Goal: Task Accomplishment & Management: Complete application form

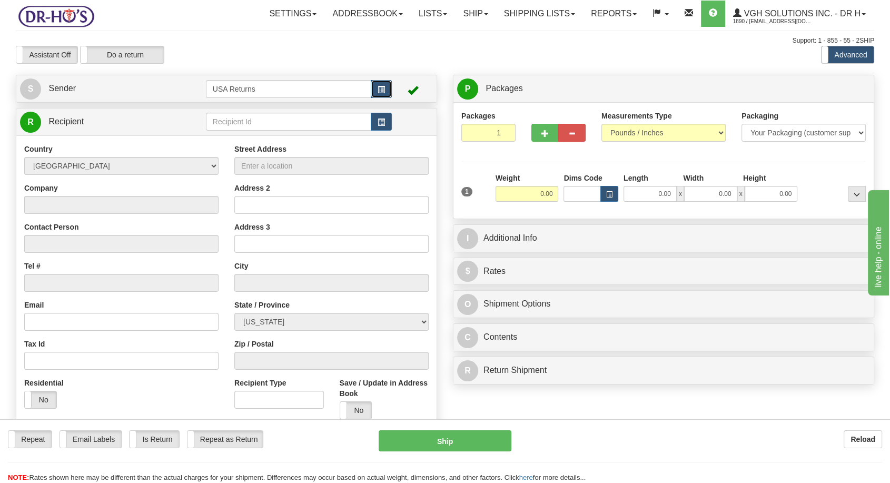
click at [380, 87] on span "button" at bounding box center [381, 89] width 7 height 7
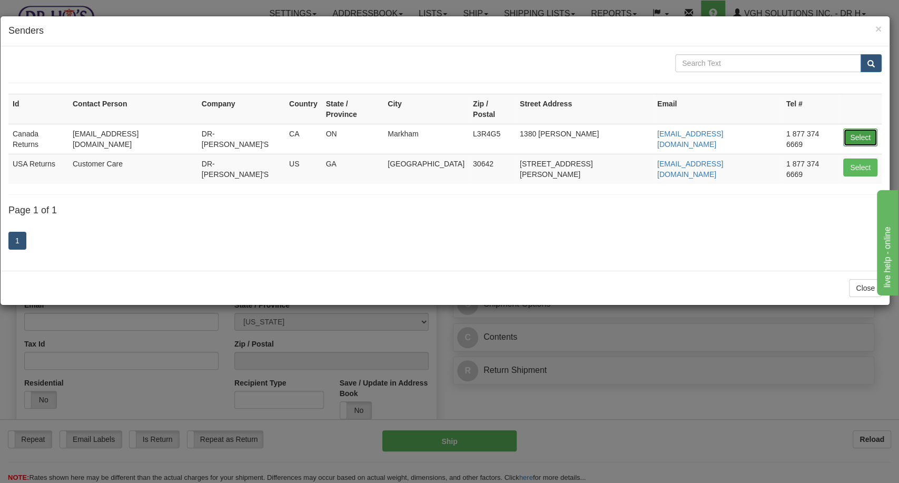
click at [852, 129] on button "Select" at bounding box center [860, 138] width 34 height 18
type input "Canada Returns"
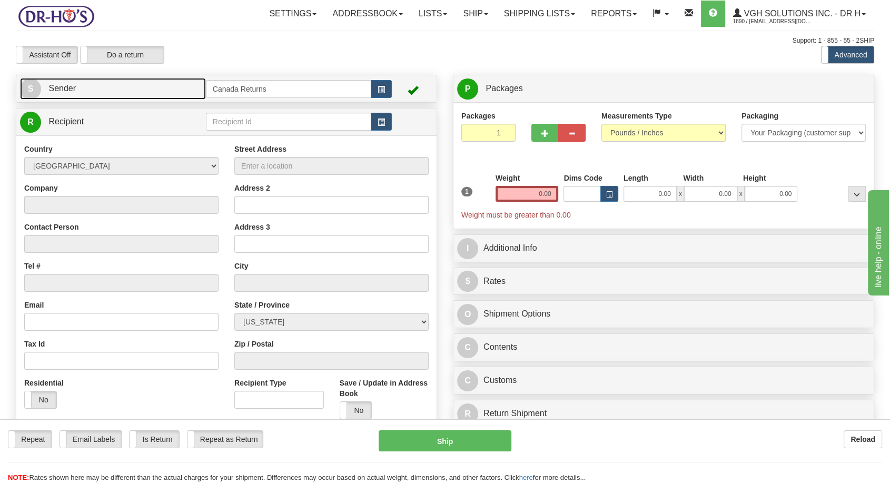
click at [37, 91] on span "S" at bounding box center [30, 88] width 21 height 21
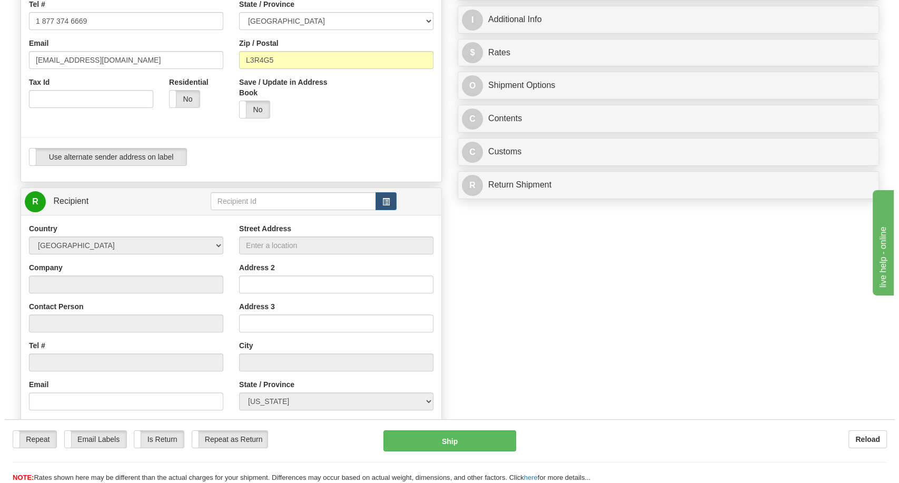
scroll to position [234, 0]
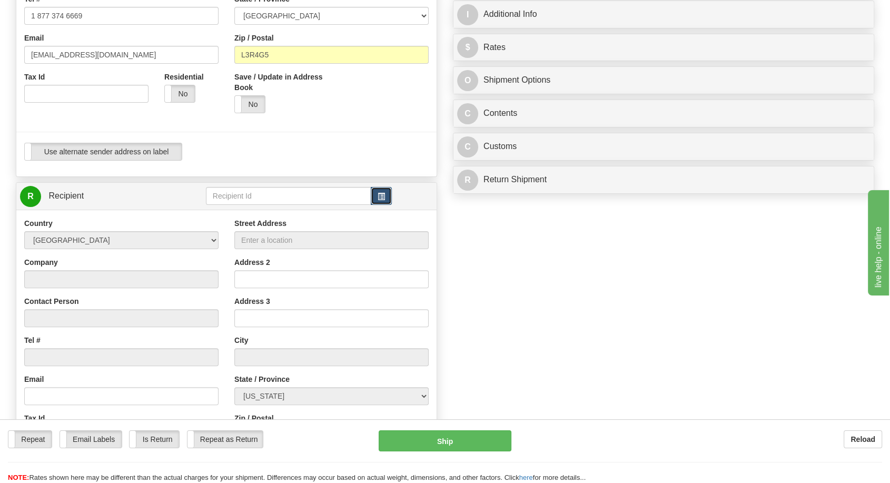
click at [386, 199] on button "button" at bounding box center [381, 196] width 21 height 18
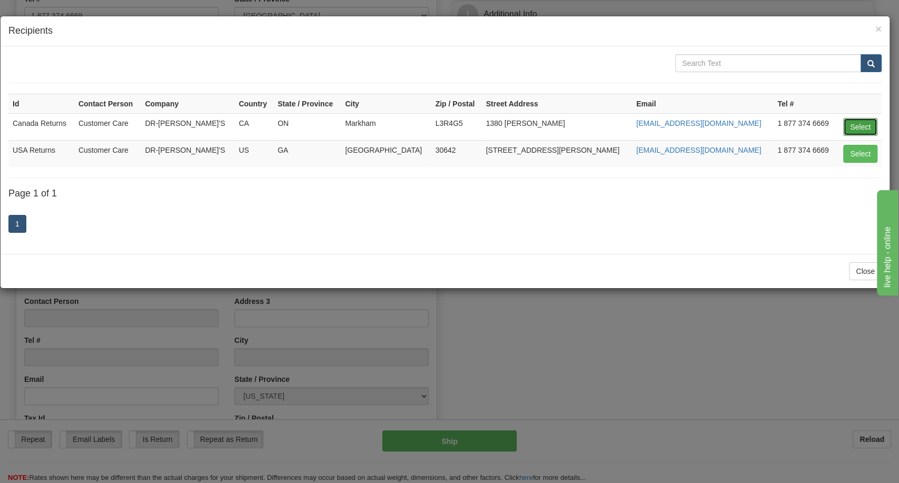
click at [850, 123] on button "Select" at bounding box center [860, 127] width 34 height 18
type input "Canada Returns"
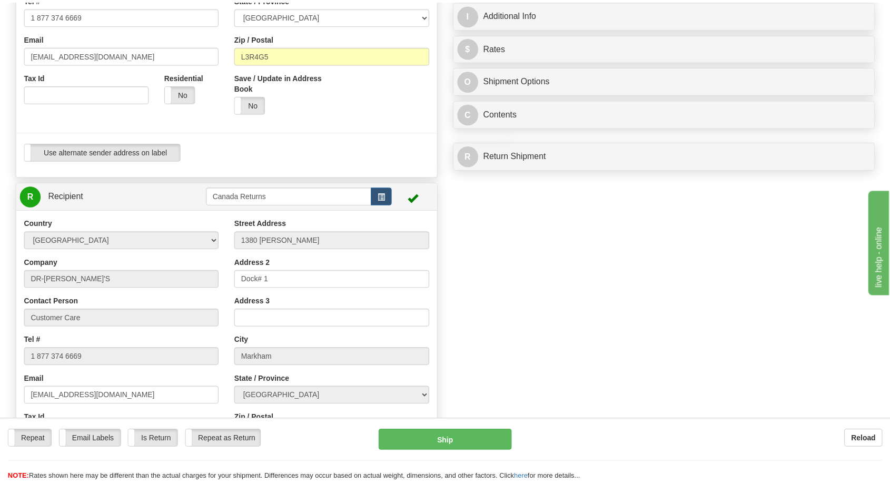
scroll to position [0, 0]
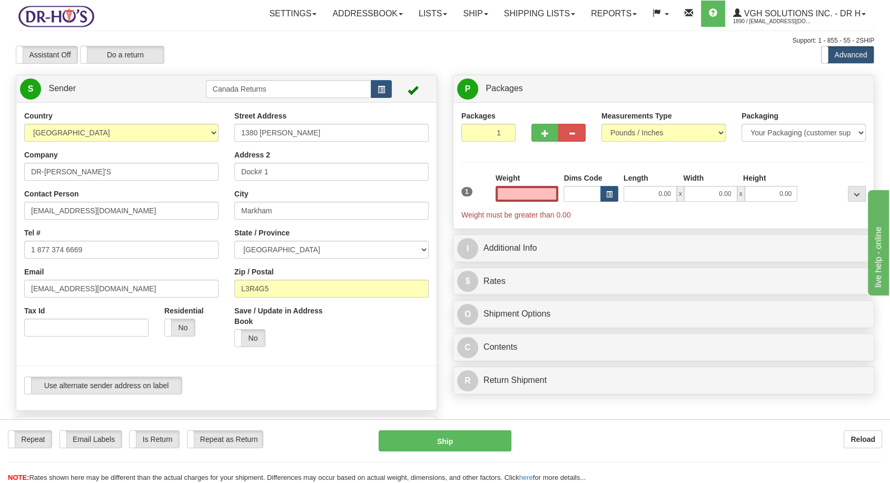
type input "0.00"
click at [46, 173] on input "DR-[PERSON_NAME]'S" at bounding box center [121, 172] width 194 height 18
paste input "[PERSON_NAME]"
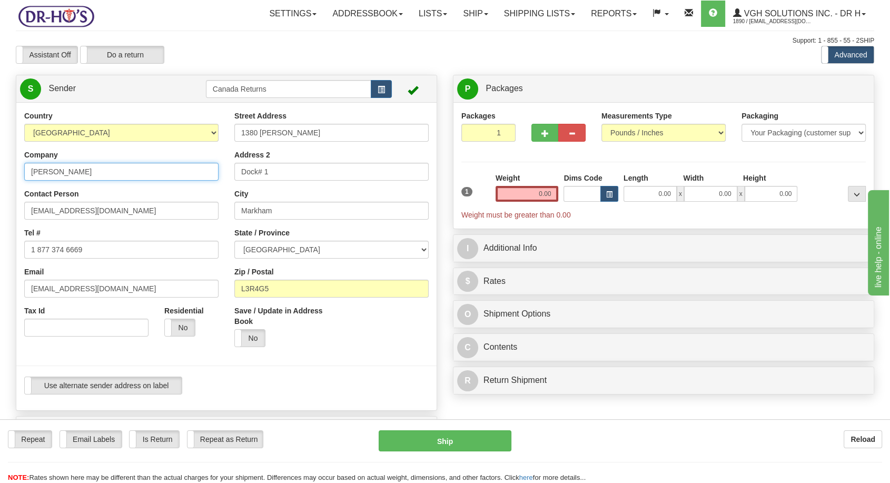
type input "[PERSON_NAME]"
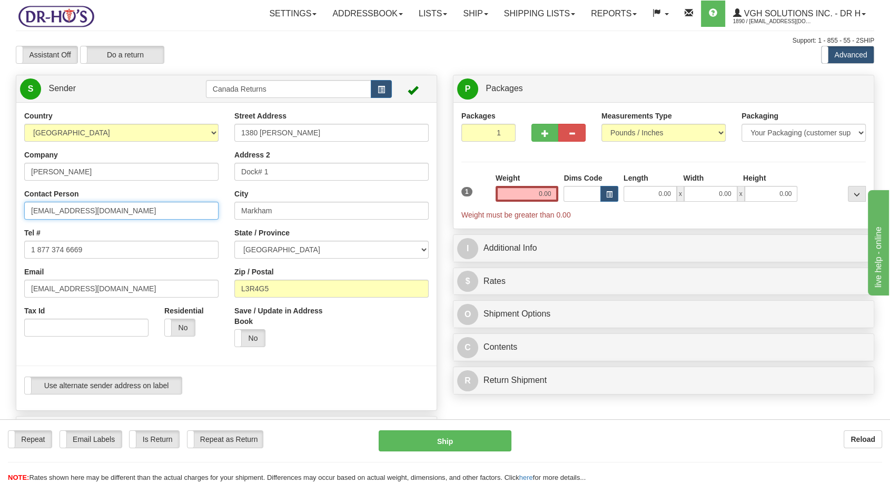
click at [46, 211] on input "[EMAIL_ADDRESS][DOMAIN_NAME]" at bounding box center [121, 211] width 194 height 18
paste input "[PERSON_NAME]"
type input "[PERSON_NAME]"
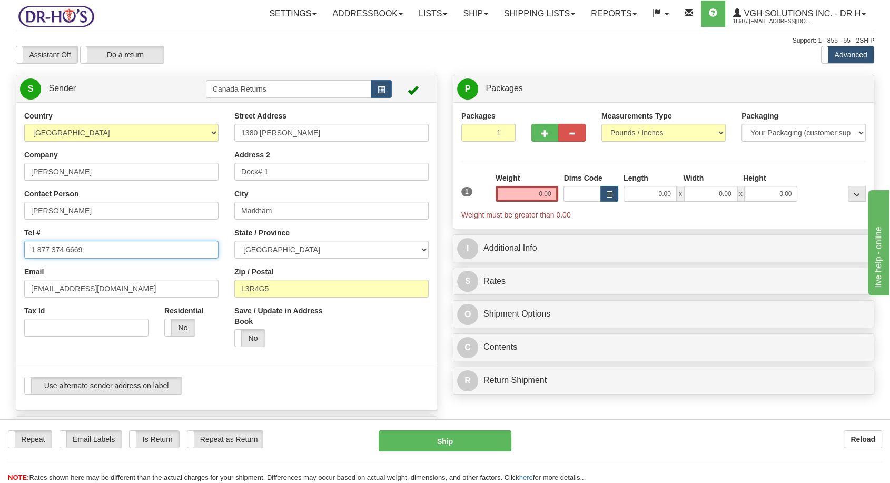
click at [99, 255] on input "1 877 374 6669" at bounding box center [121, 250] width 194 height 18
paste input "[PHONE_NUMBER]"
type input "[PHONE_NUMBER]"
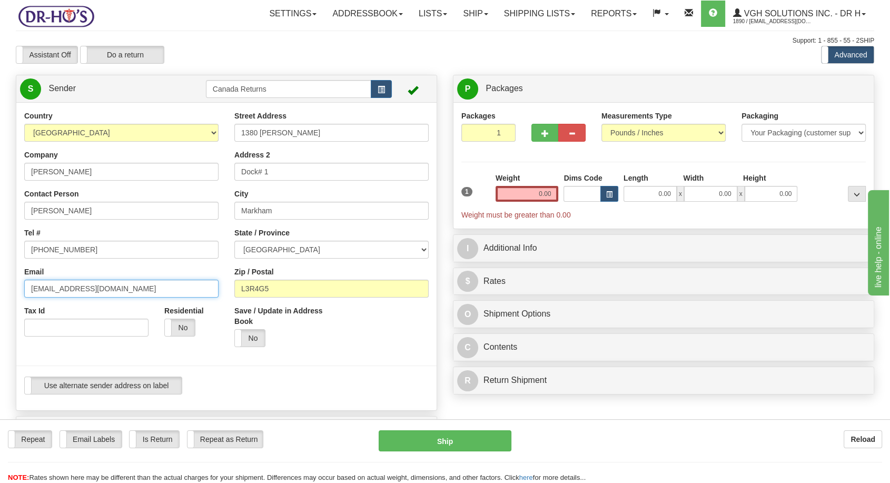
click at [61, 285] on input "[EMAIL_ADDRESS][DOMAIN_NAME]" at bounding box center [121, 289] width 194 height 18
paste input "[EMAIL_ADDRESS]"
type input "[EMAIL_ADDRESS][DOMAIN_NAME]"
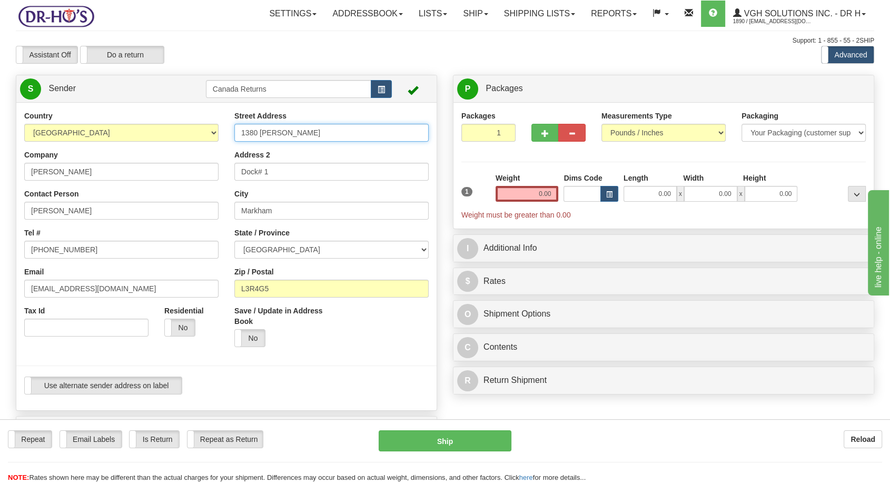
click at [289, 132] on input "1380 [PERSON_NAME]" at bounding box center [331, 133] width 194 height 18
paste input "[STREET_ADDRESS][PERSON_NAME],"
type input "[STREET_ADDRESS][PERSON_NAME],"
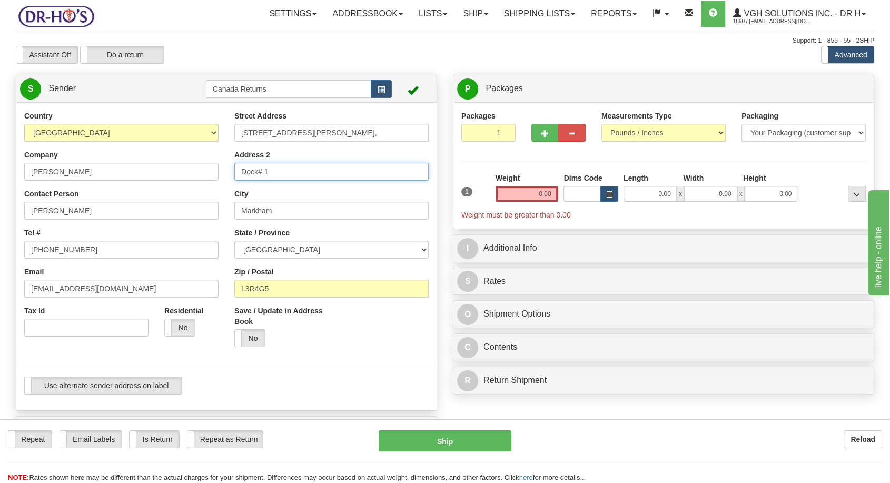
click at [266, 163] on input "Dock# 1" at bounding box center [331, 172] width 194 height 18
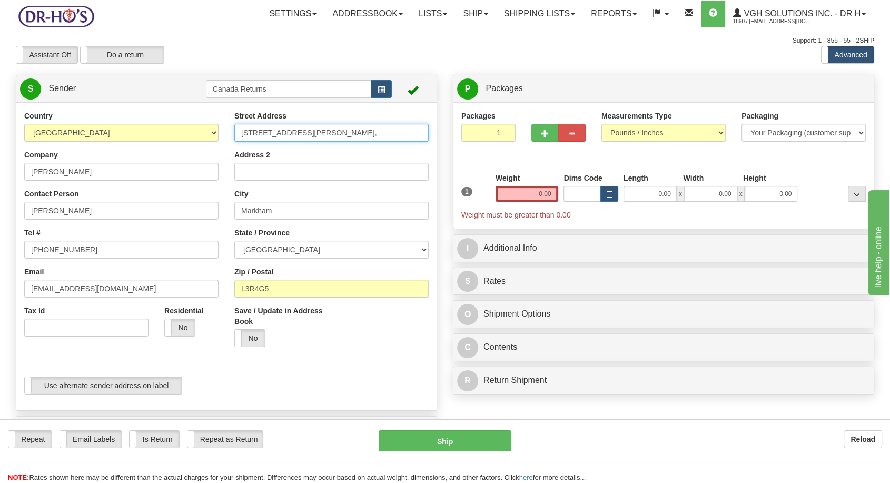
click at [305, 132] on input "[STREET_ADDRESS][PERSON_NAME]," at bounding box center [331, 133] width 194 height 18
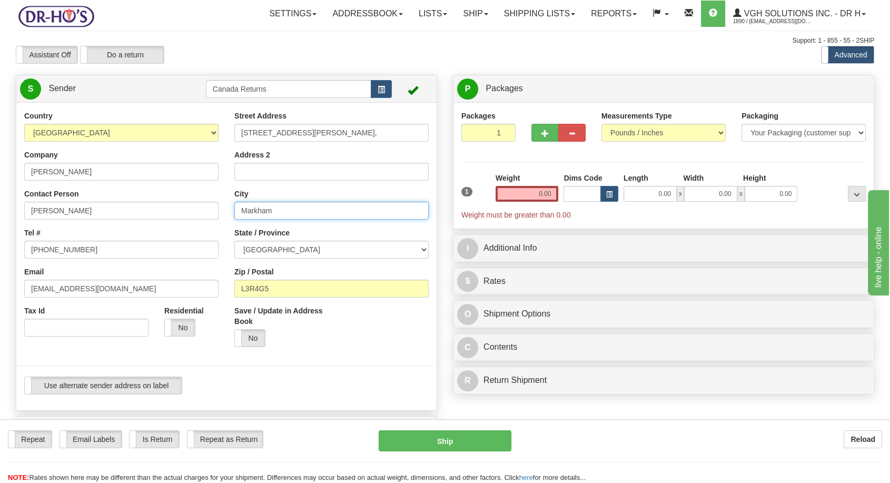
click at [280, 210] on input "Markham" at bounding box center [331, 211] width 194 height 18
paste input "Red Deer"
type input "Red Deer"
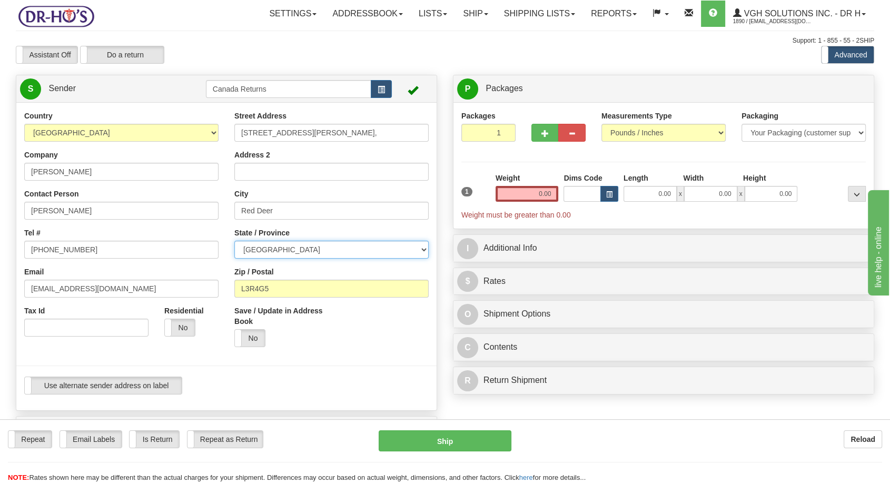
click at [422, 251] on select "[GEOGRAPHIC_DATA] [GEOGRAPHIC_DATA] [GEOGRAPHIC_DATA] [GEOGRAPHIC_DATA] [GEOGRA…" at bounding box center [331, 250] width 194 height 18
select select "AB"
click at [234, 241] on select "[GEOGRAPHIC_DATA] [GEOGRAPHIC_DATA] [GEOGRAPHIC_DATA] [GEOGRAPHIC_DATA] [GEOGRA…" at bounding box center [331, 250] width 194 height 18
click at [286, 286] on input "L3R4G5" at bounding box center [331, 289] width 194 height 18
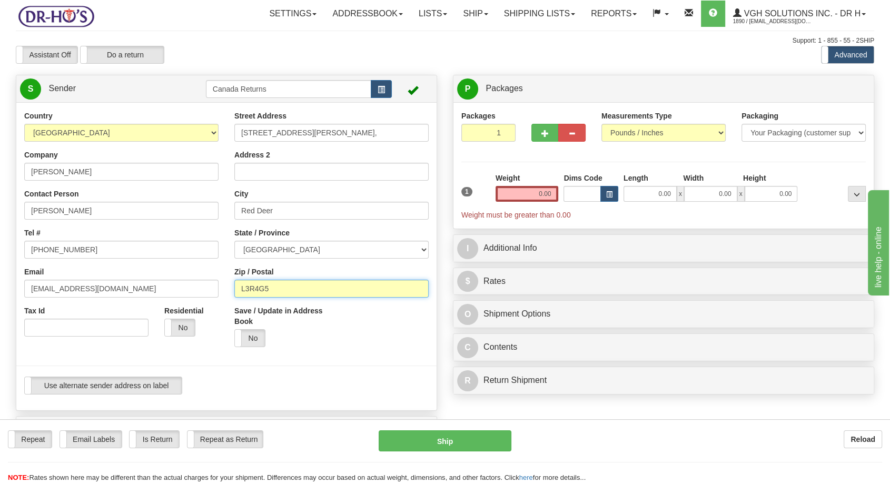
click at [286, 286] on input "L3R4G5" at bounding box center [331, 289] width 194 height 18
paste input "T4N0L9"
type input "T4N0L9"
click at [539, 187] on input "0.00" at bounding box center [527, 194] width 63 height 16
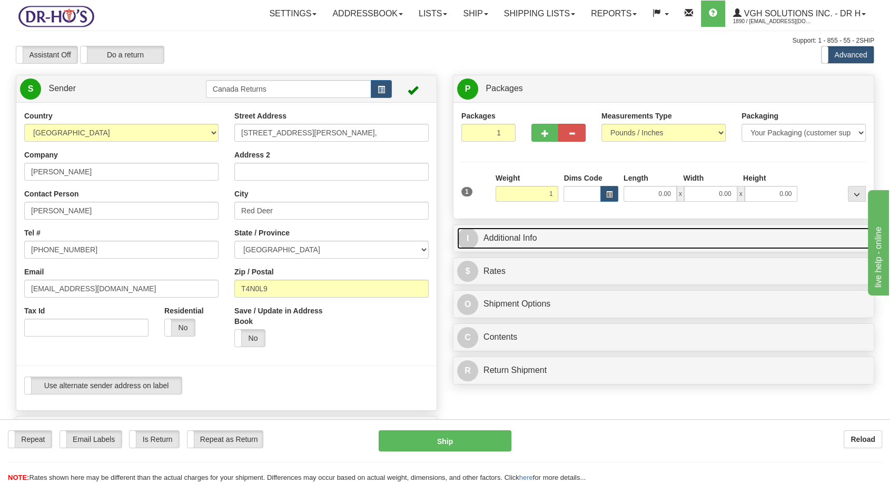
type input "1.00"
click at [529, 241] on link "I Additional Info" at bounding box center [663, 239] width 413 height 22
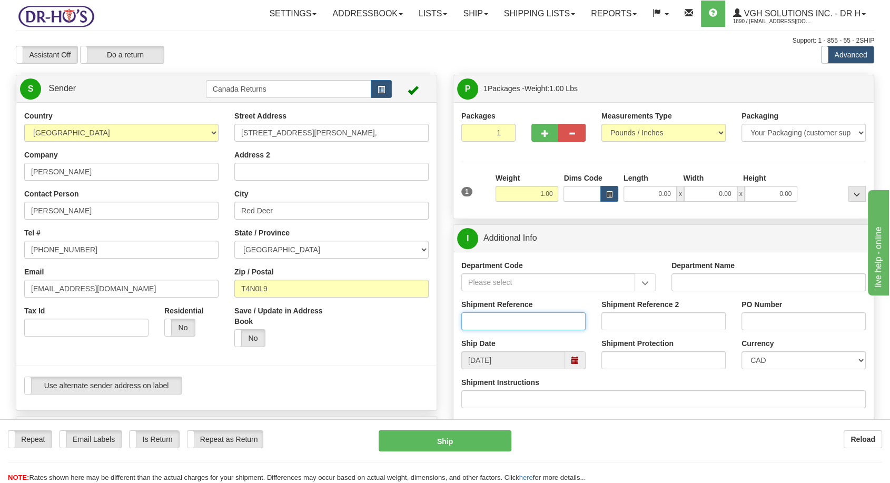
click at [495, 317] on input "Shipment Reference" at bounding box center [523, 321] width 124 height 18
paste input "1169174"
drag, startPoint x: 571, startPoint y: 358, endPoint x: 574, endPoint y: 351, distance: 7.5
click at [571, 357] on span at bounding box center [574, 360] width 7 height 7
type input "1169174"
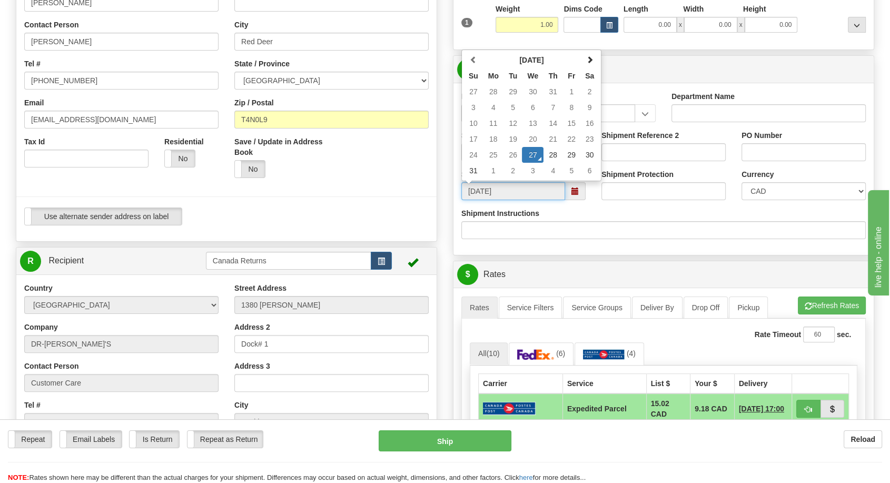
scroll to position [175, 0]
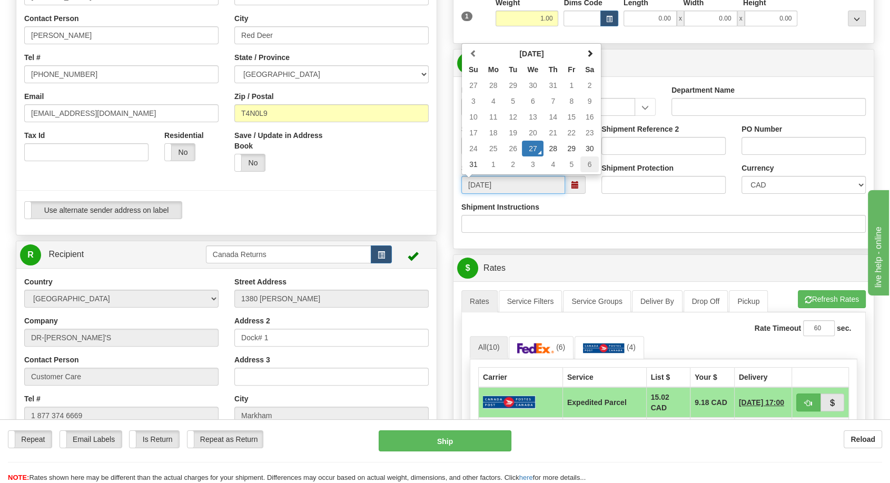
click at [587, 161] on td "6" at bounding box center [589, 164] width 18 height 16
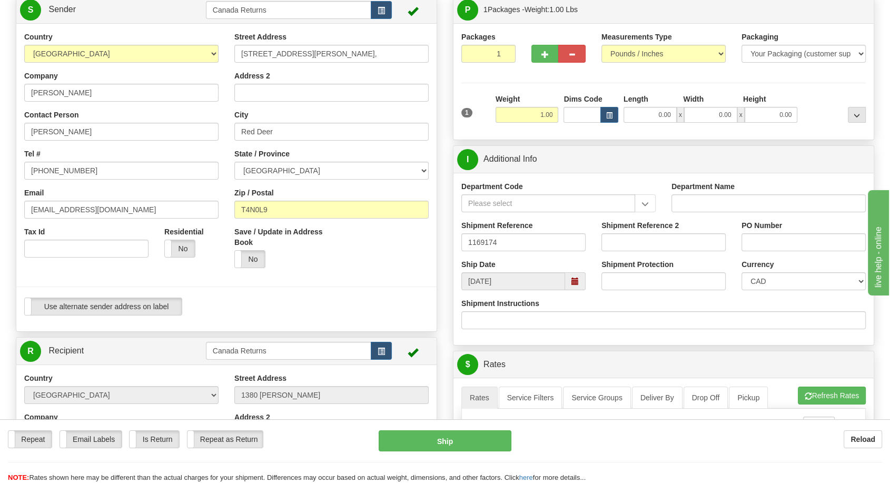
scroll to position [0, 0]
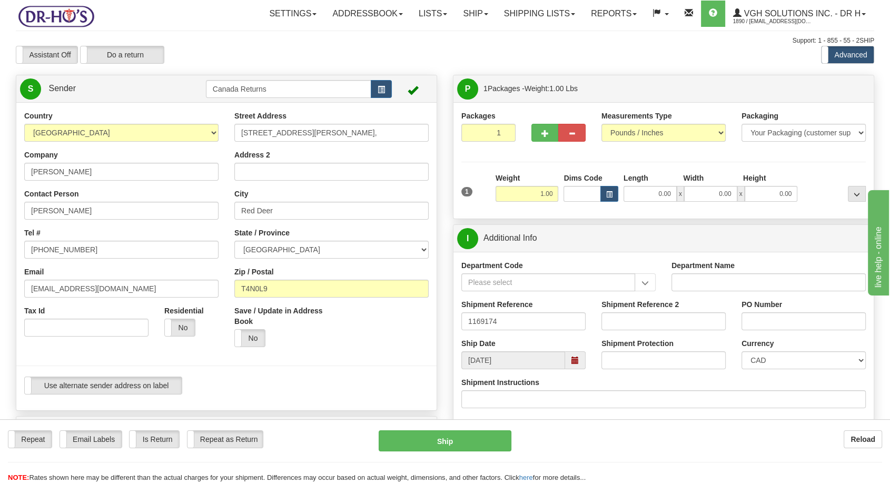
click at [588, 440] on div "Reload" at bounding box center [704, 439] width 355 height 18
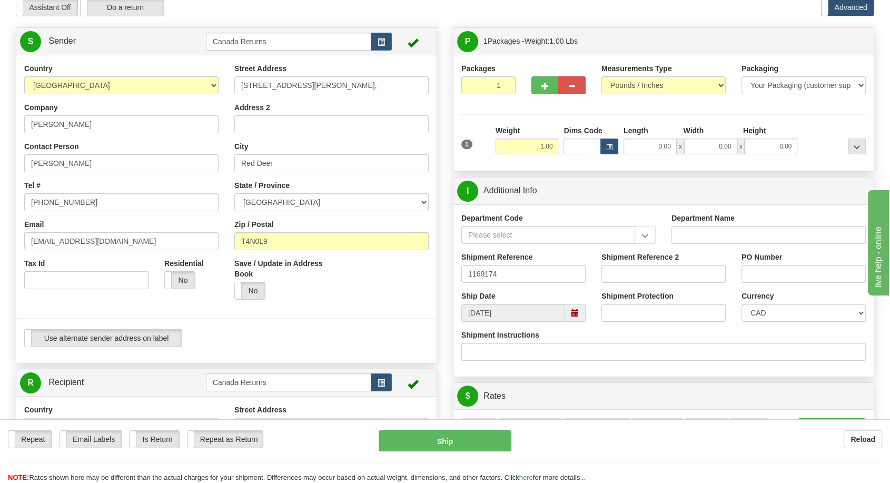
scroll to position [117, 0]
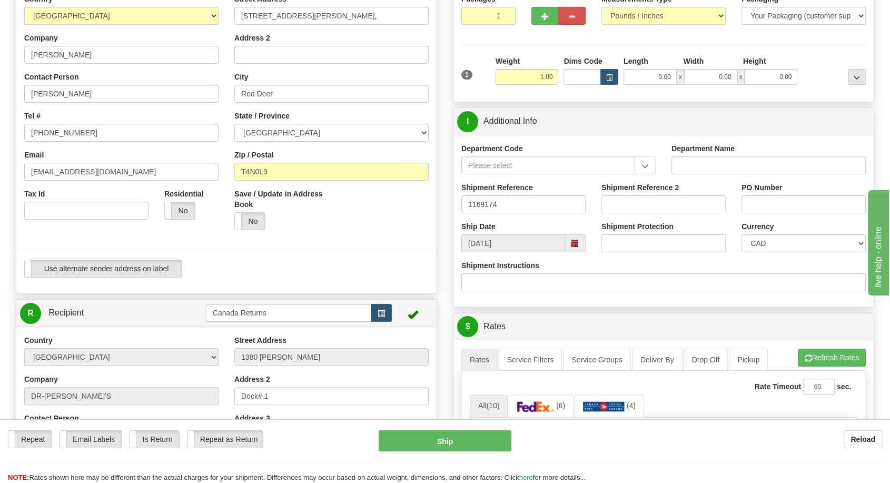
click at [570, 241] on span at bounding box center [575, 243] width 21 height 18
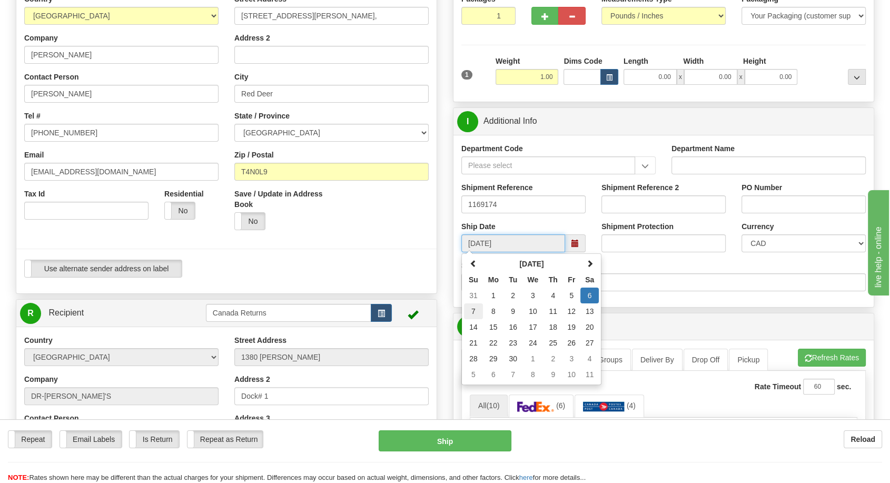
click at [467, 312] on td "7" at bounding box center [473, 311] width 19 height 16
type input "[DATE]"
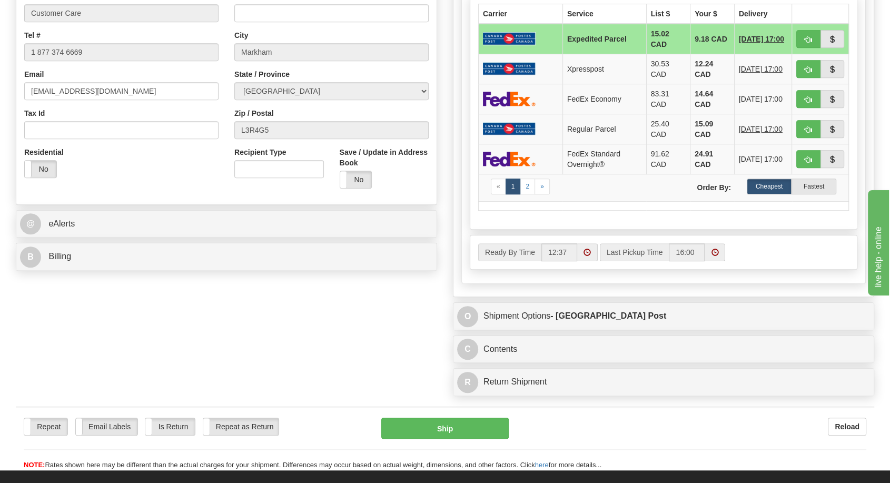
scroll to position [585, 0]
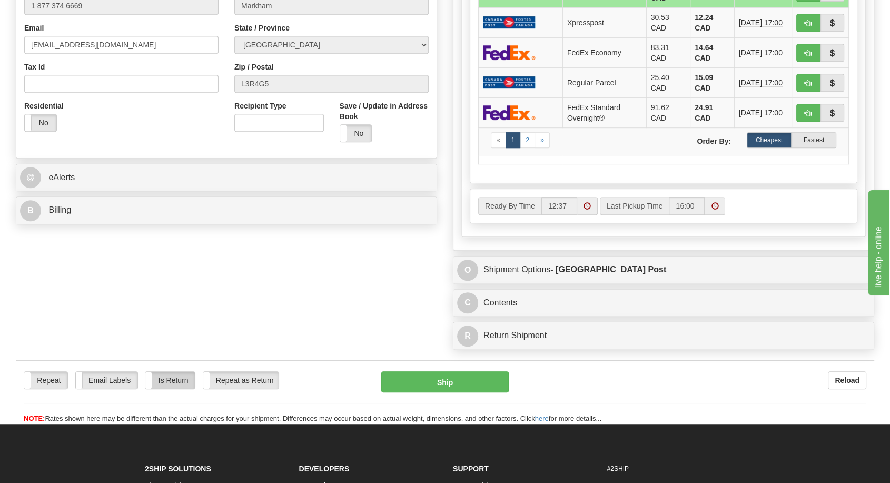
click at [174, 382] on label "Is Return" at bounding box center [169, 380] width 49 height 17
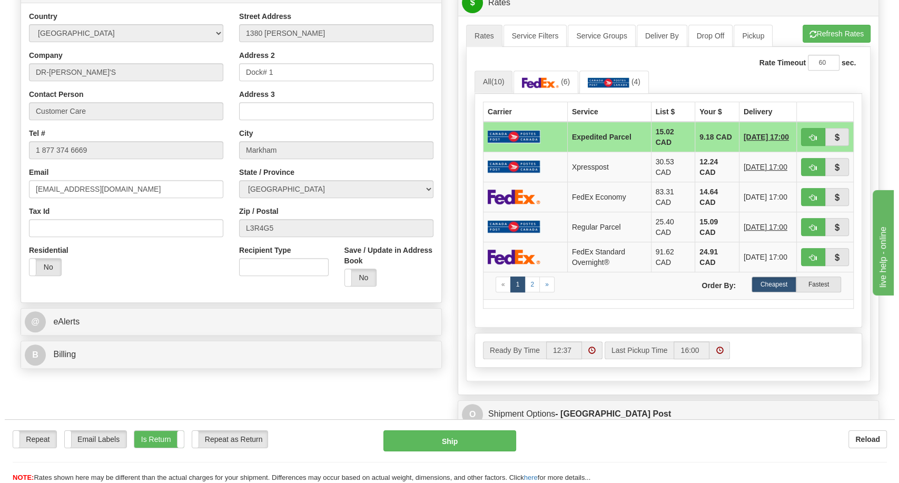
scroll to position [527, 0]
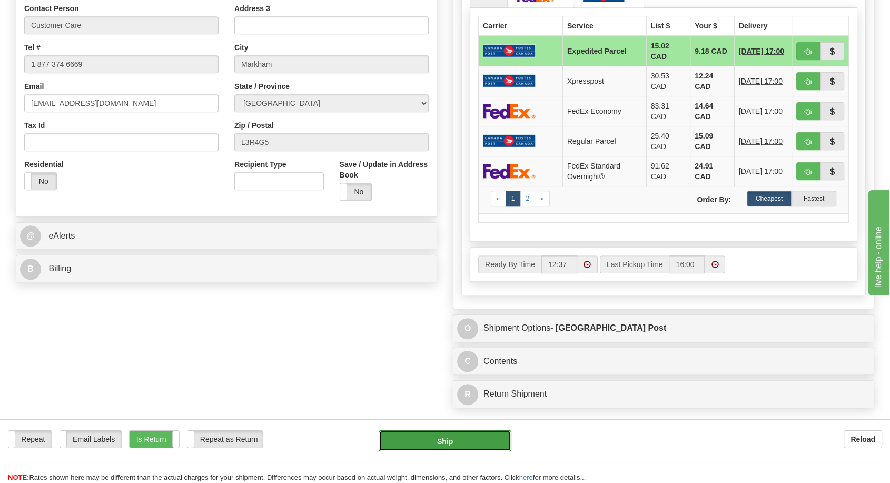
click at [447, 443] on button "Ship" at bounding box center [445, 440] width 133 height 21
type input "DOM.EP"
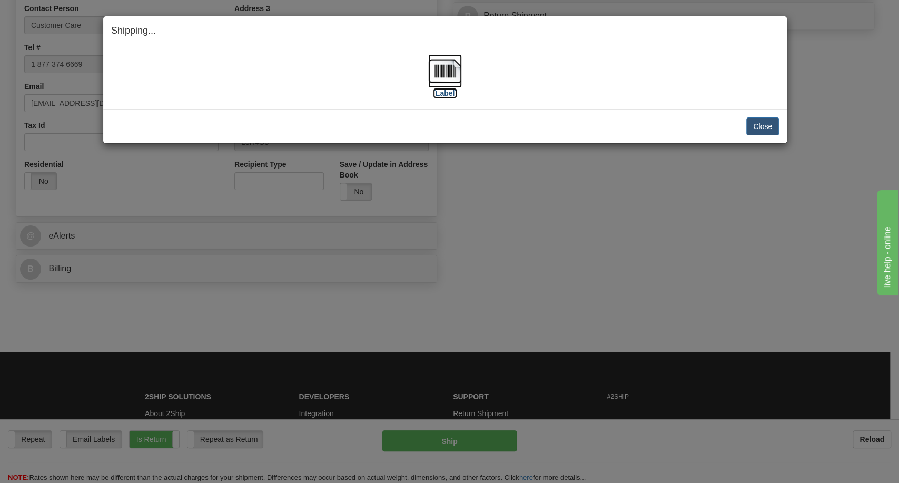
click at [442, 94] on label "[Label]" at bounding box center [445, 93] width 24 height 11
